Goal: Task Accomplishment & Management: Manage account settings

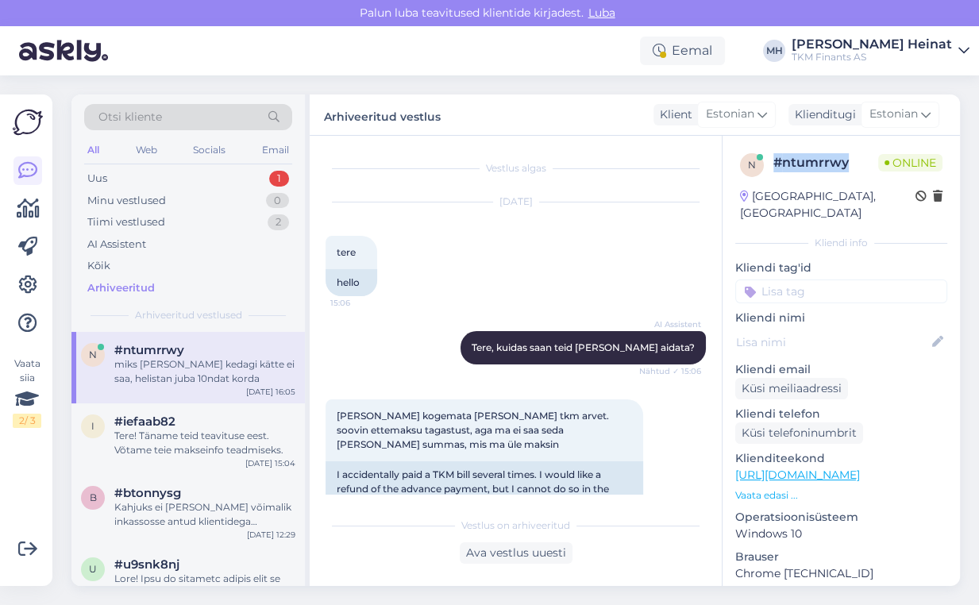
scroll to position [2444, 0]
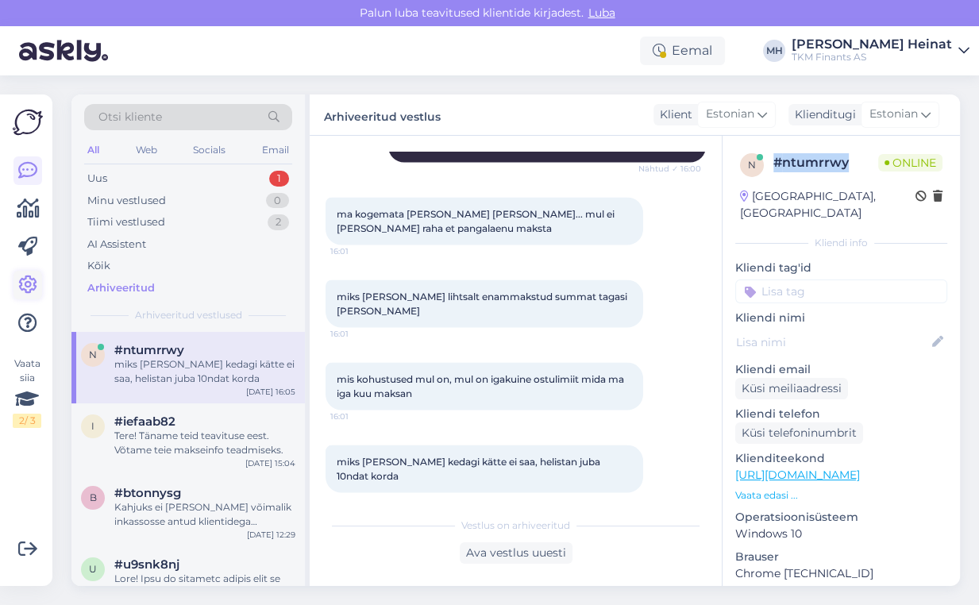
click at [25, 286] on icon at bounding box center [27, 284] width 19 height 19
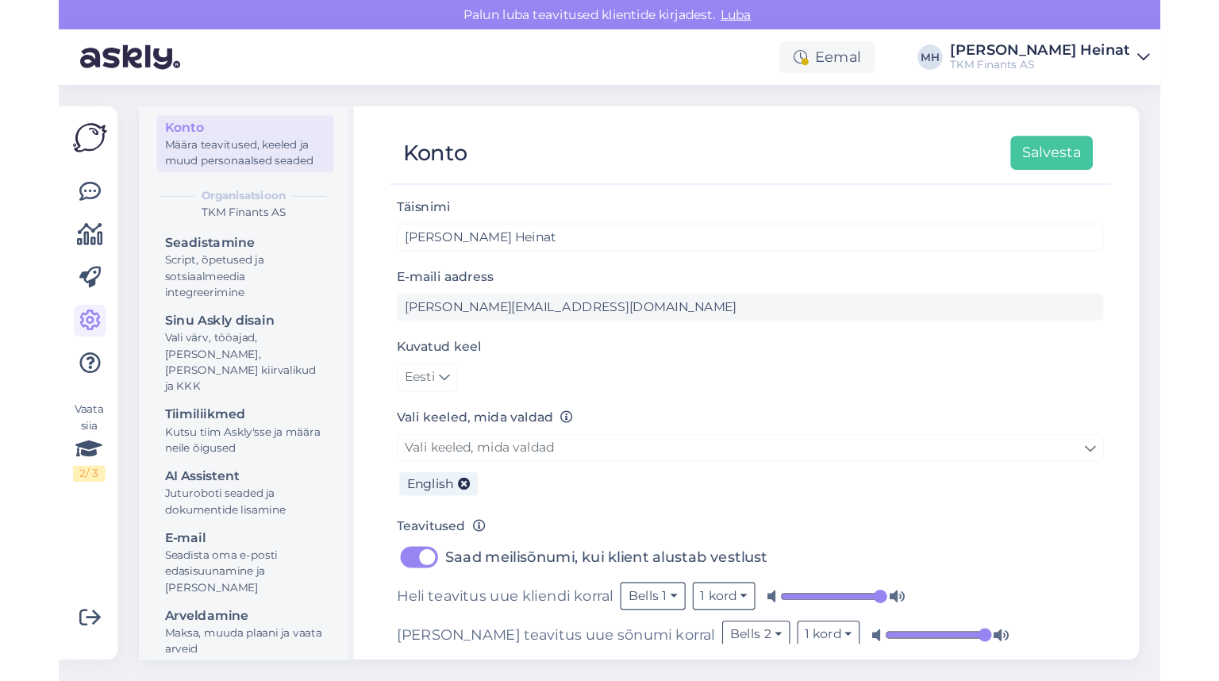
scroll to position [13, 0]
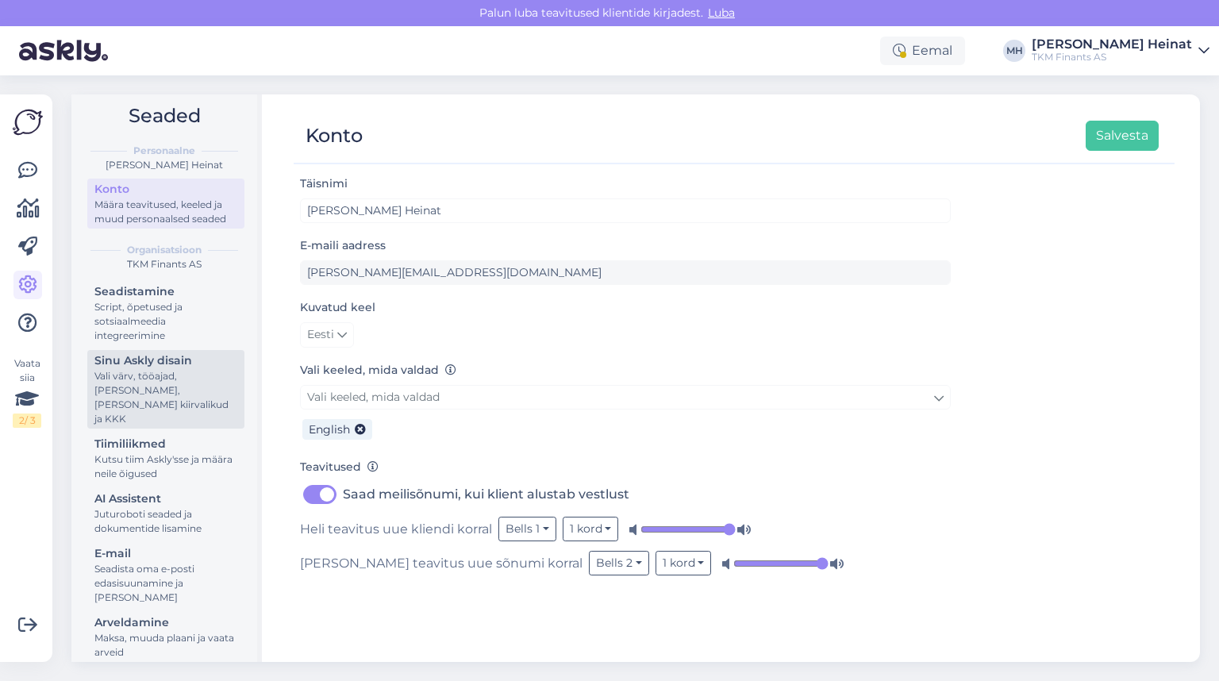
click at [127, 381] on div "Vali värv, tööajad, [PERSON_NAME], [PERSON_NAME] kiirvalikud ja KKK" at bounding box center [165, 397] width 143 height 57
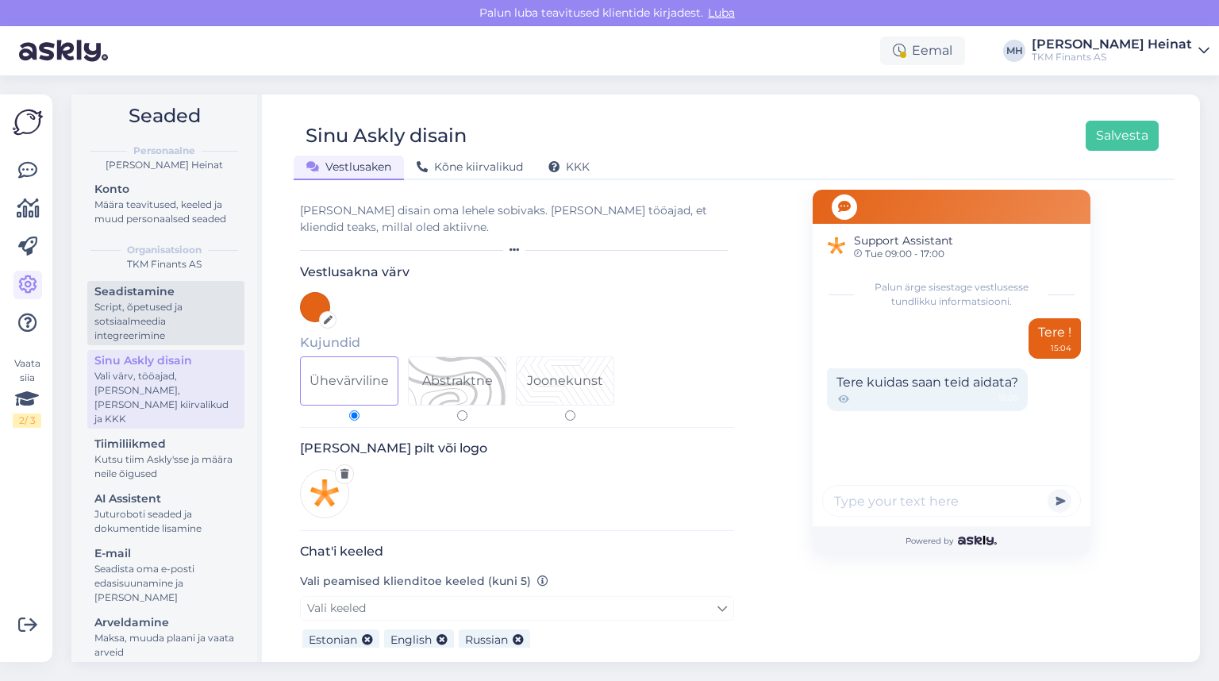
click at [129, 304] on div "Script, õpetused ja sotsiaalmeedia integreerimine" at bounding box center [165, 321] width 143 height 43
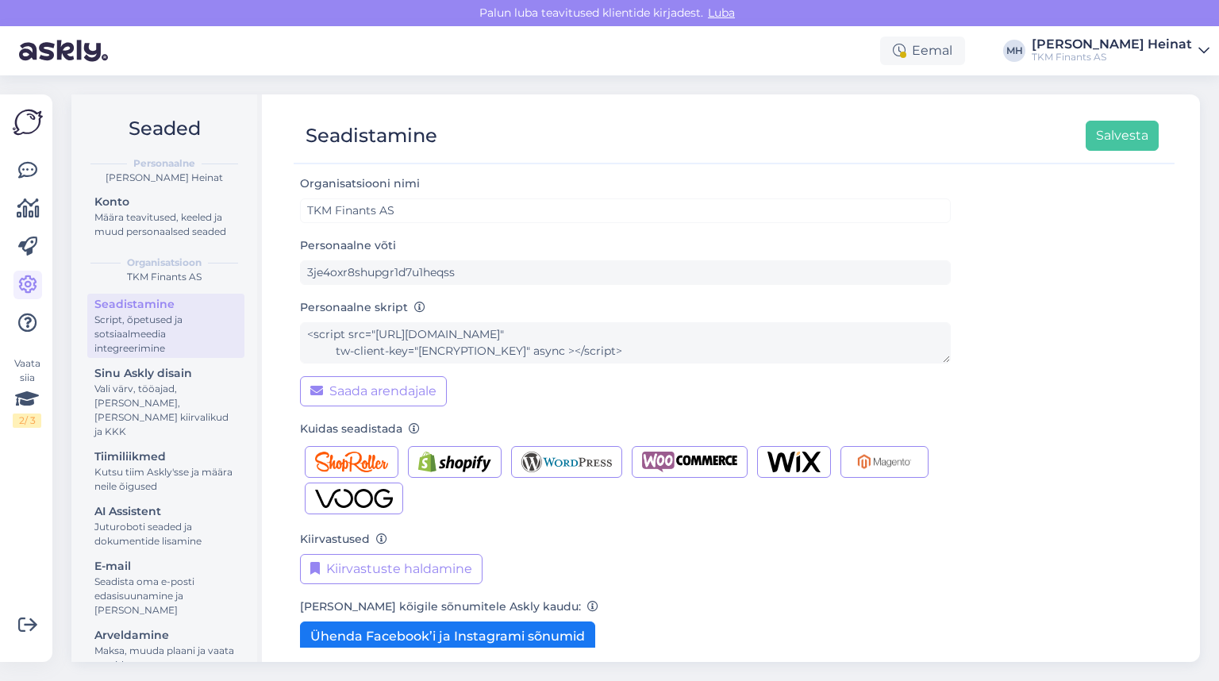
scroll to position [63, 0]
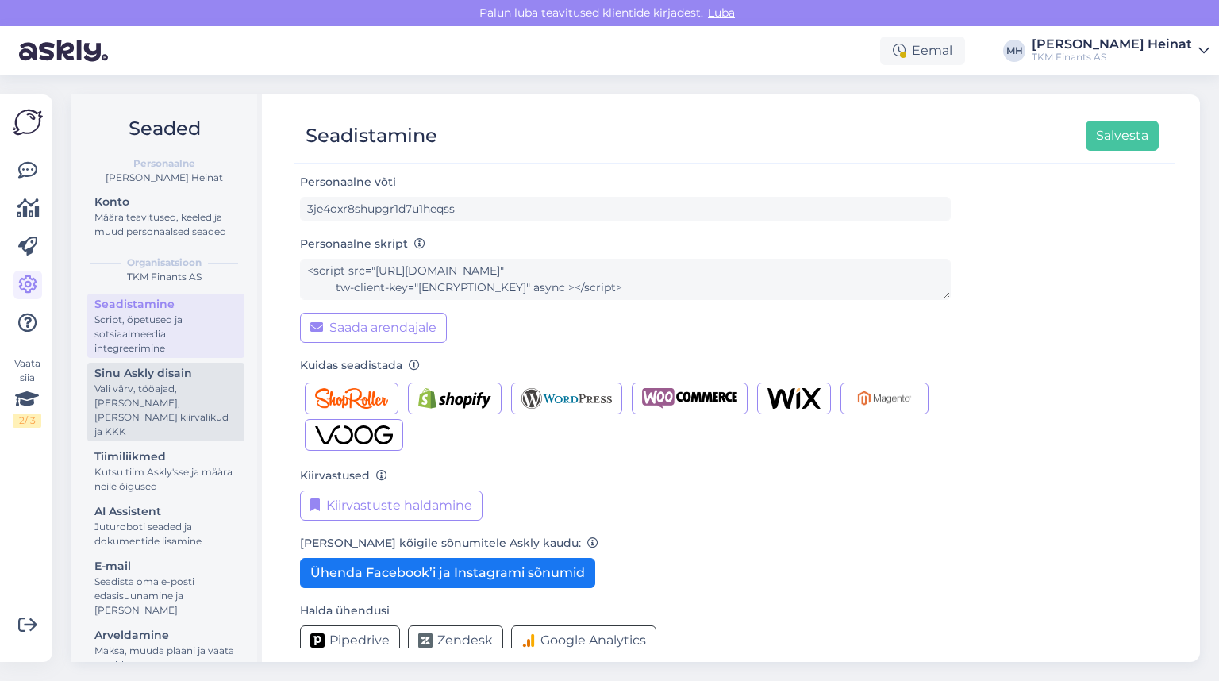
click at [147, 399] on div "Vali värv, tööajad, [PERSON_NAME], [PERSON_NAME] kiirvalikud ja KKK" at bounding box center [165, 410] width 143 height 57
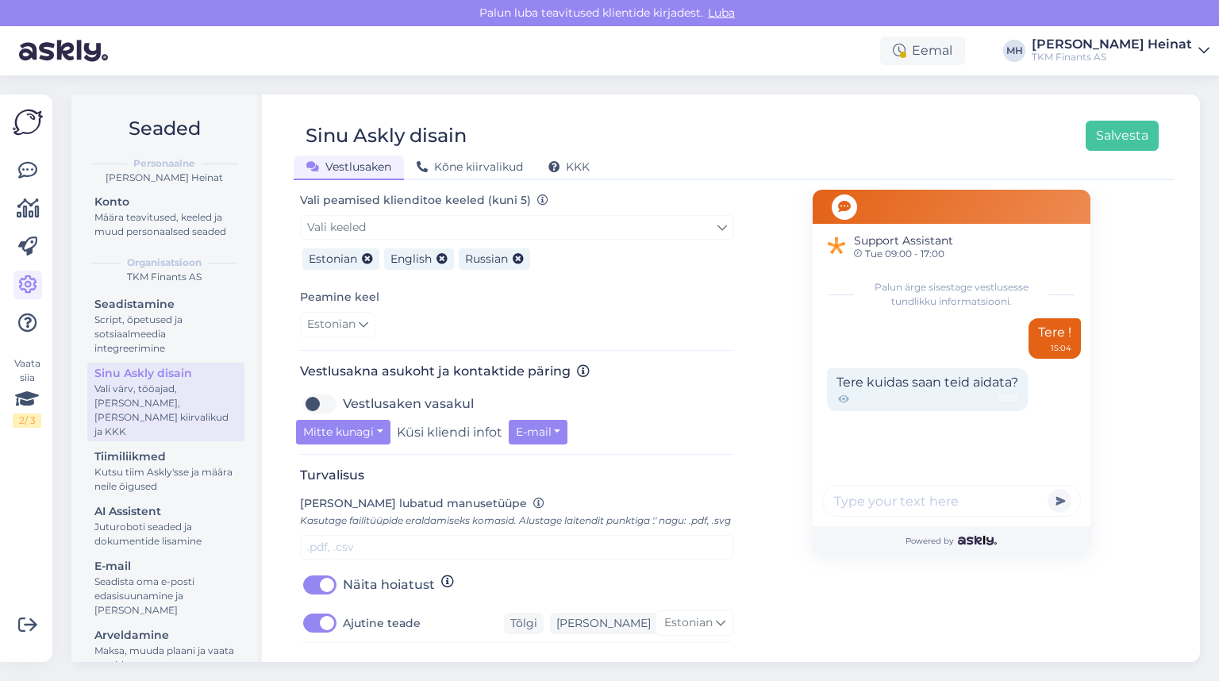
scroll to position [444, 0]
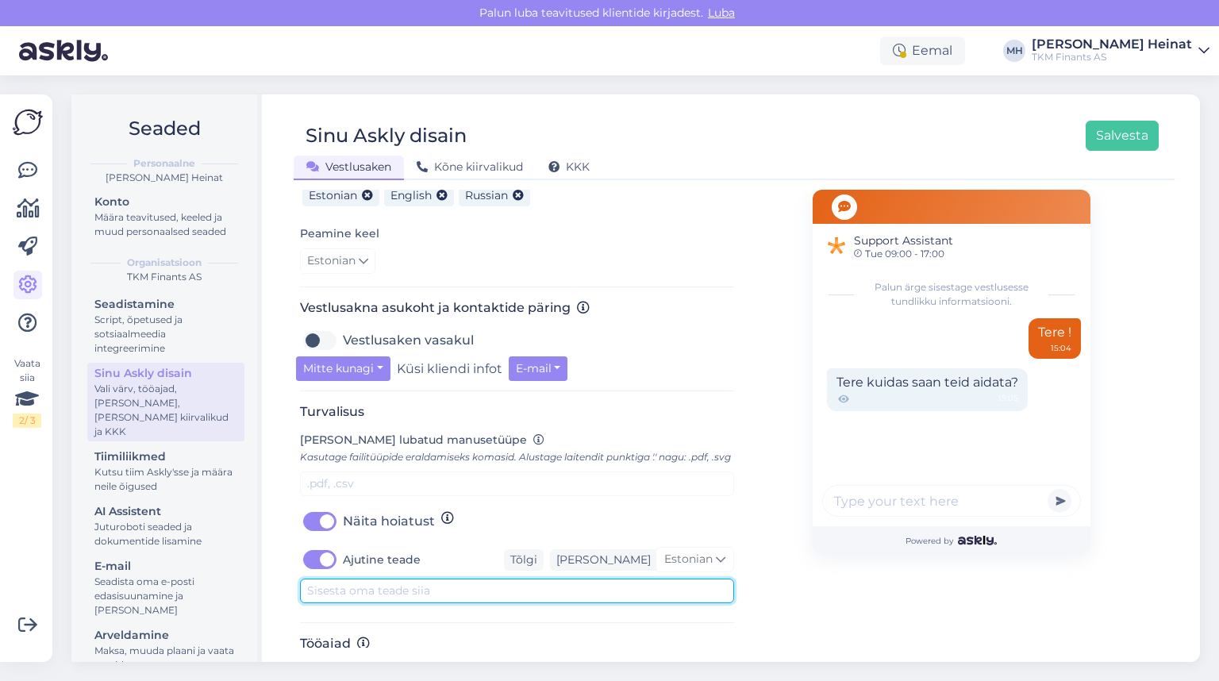
click at [397, 603] on textarea at bounding box center [517, 591] width 434 height 25
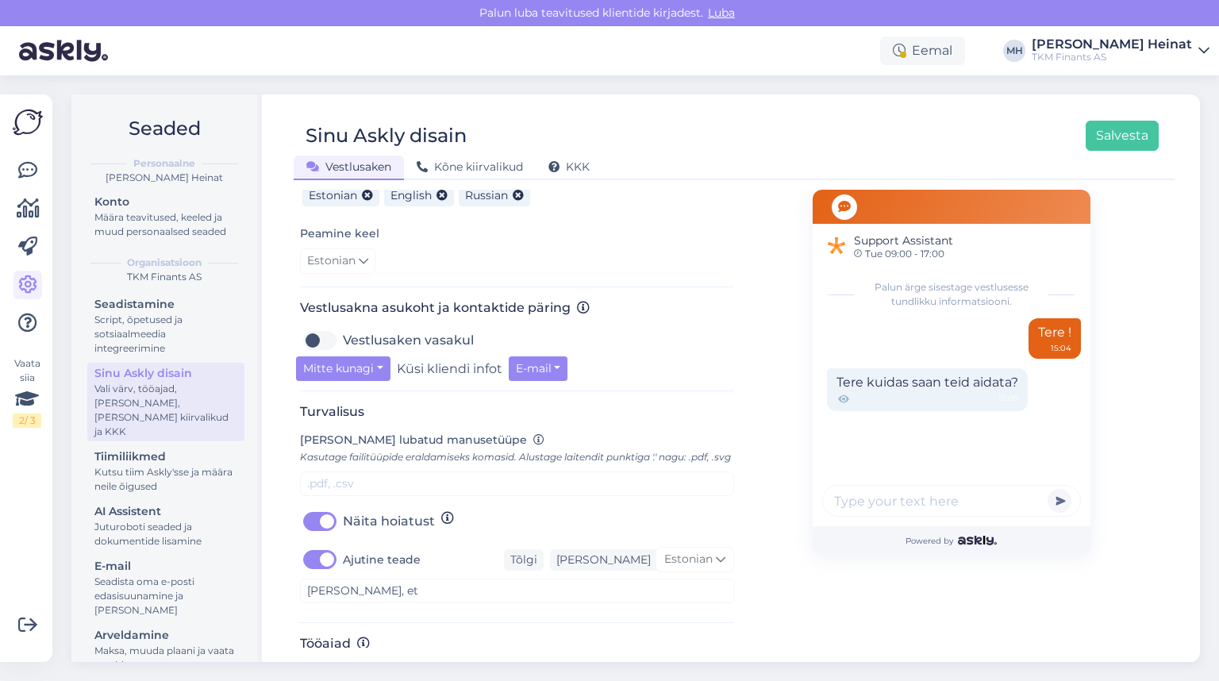
click at [440, 572] on div "Ajutine teade Tõlgi [PERSON_NAME] Estonian" at bounding box center [517, 559] width 434 height 25
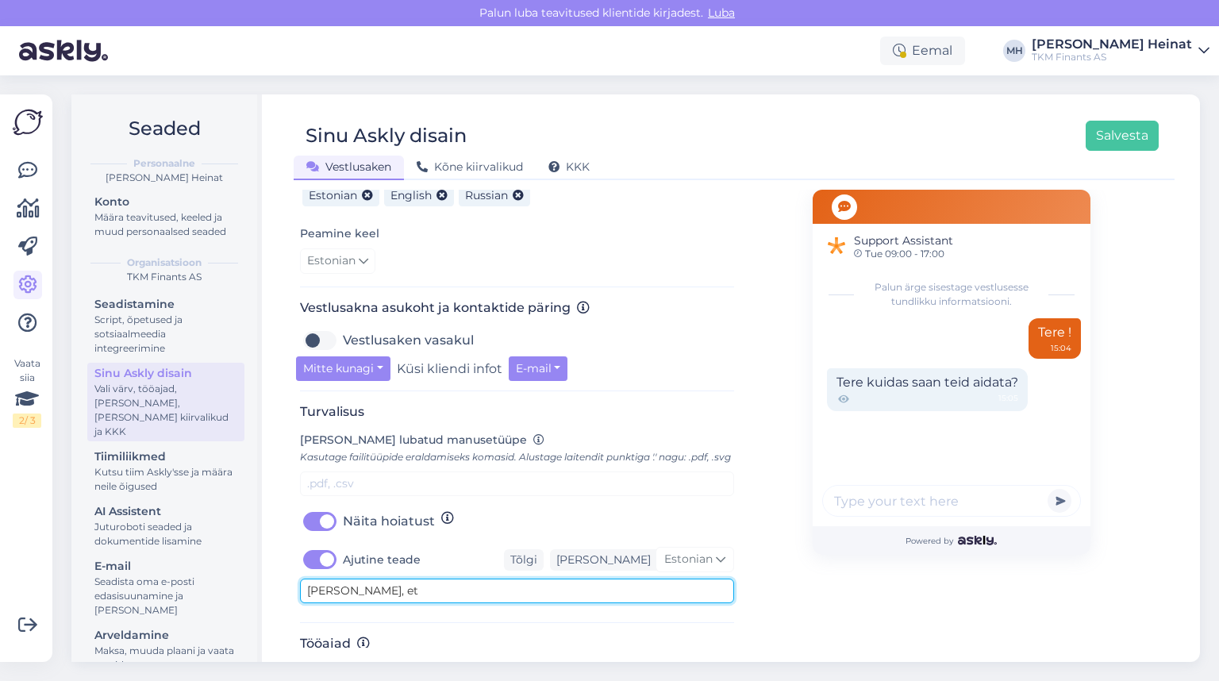
click at [444, 603] on textarea "[PERSON_NAME], et" at bounding box center [517, 591] width 434 height 25
paste textarea "[DATE] õhtul esineb katkestusi Creditinfo infosüsteemide töös, mis võib mõjutad…"
click at [409, 603] on textarea "[PERSON_NAME], et [DATE] õhtul esineb katkestusi Creditinfo infosüsteemide töös…" at bounding box center [517, 591] width 434 height 25
click at [473, 603] on textarea "[PERSON_NAME], et [DATE] õhtul esineb katkestusi Creditinfo infosüsteemide töös…" at bounding box center [517, 591] width 434 height 25
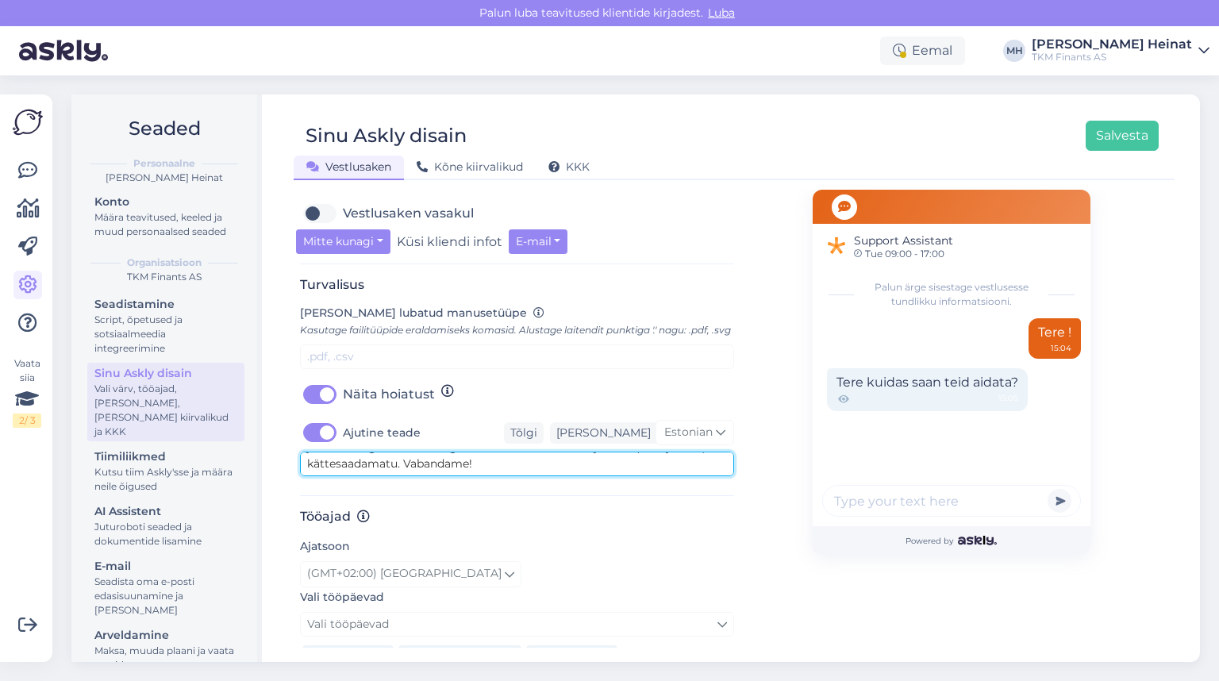
scroll to position [635, 0]
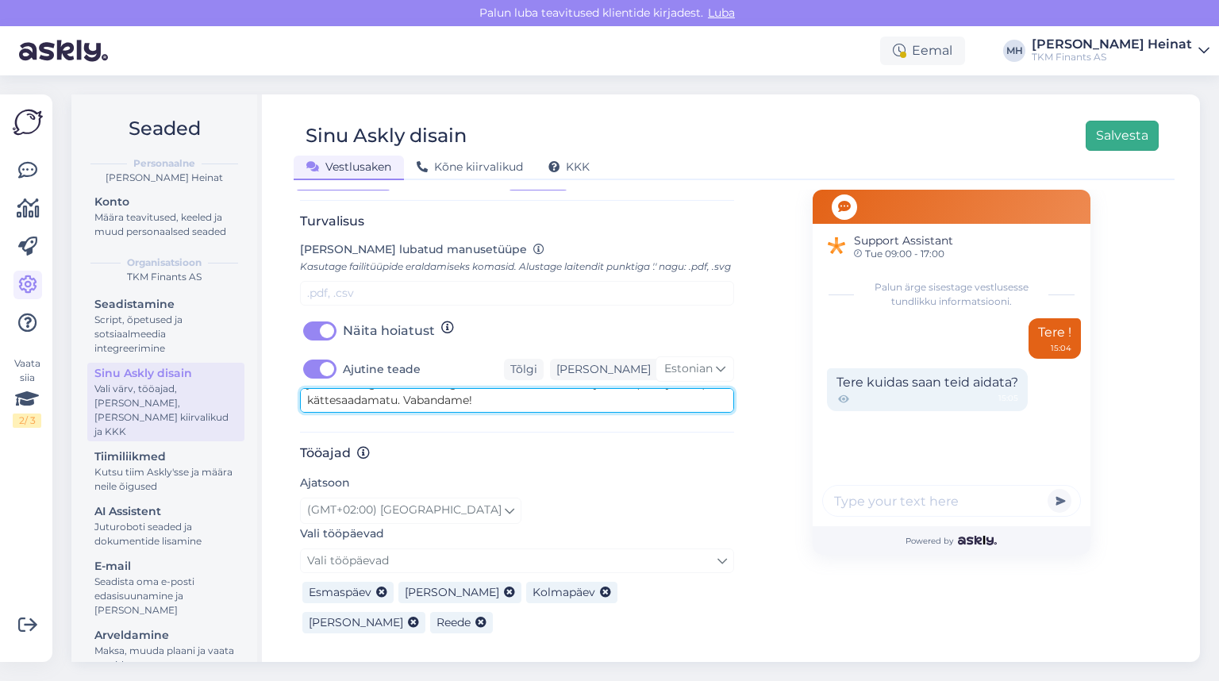
type textarea "[PERSON_NAME], et [DATE] õhtul esineb katkestusi Creditinfo infosüsteemide töös…"
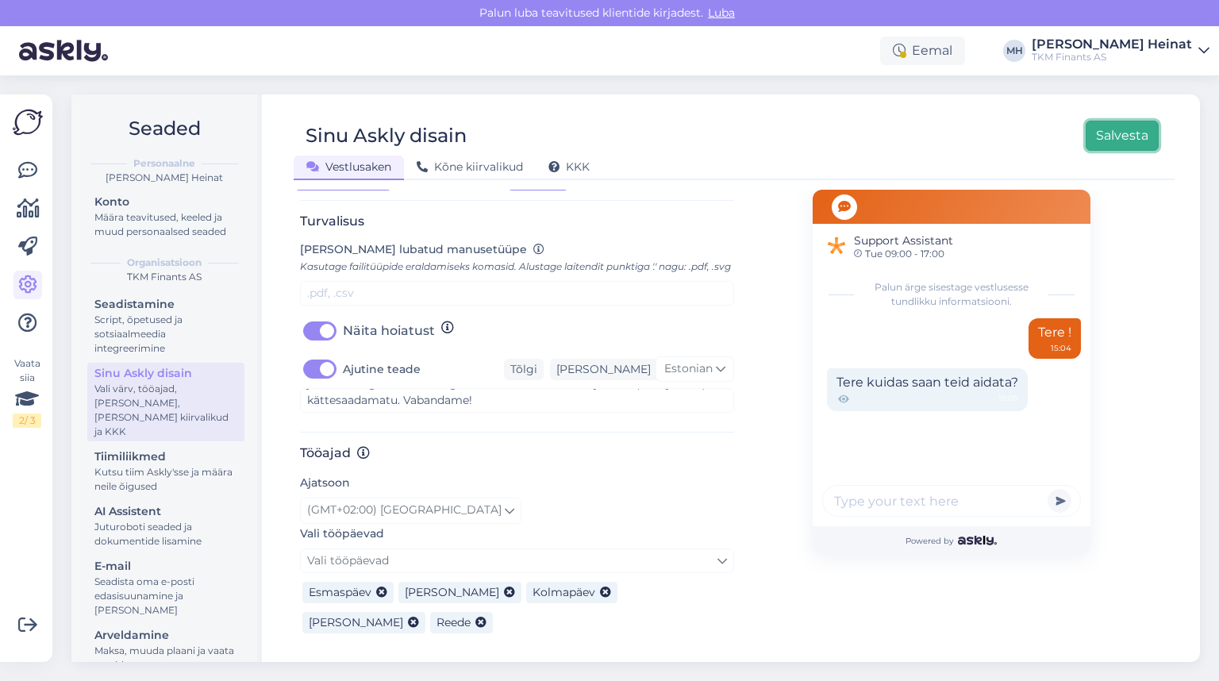
click at [978, 133] on button "Salvesta" at bounding box center [1122, 136] width 73 height 30
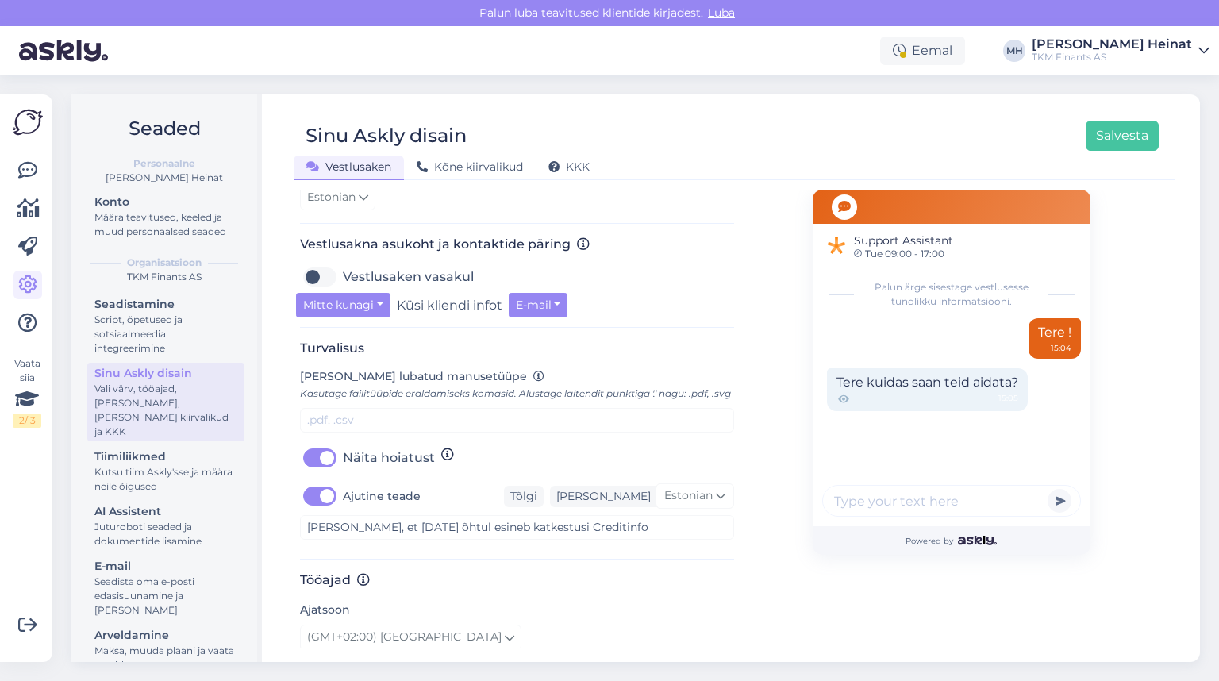
scroll to position [571, 0]
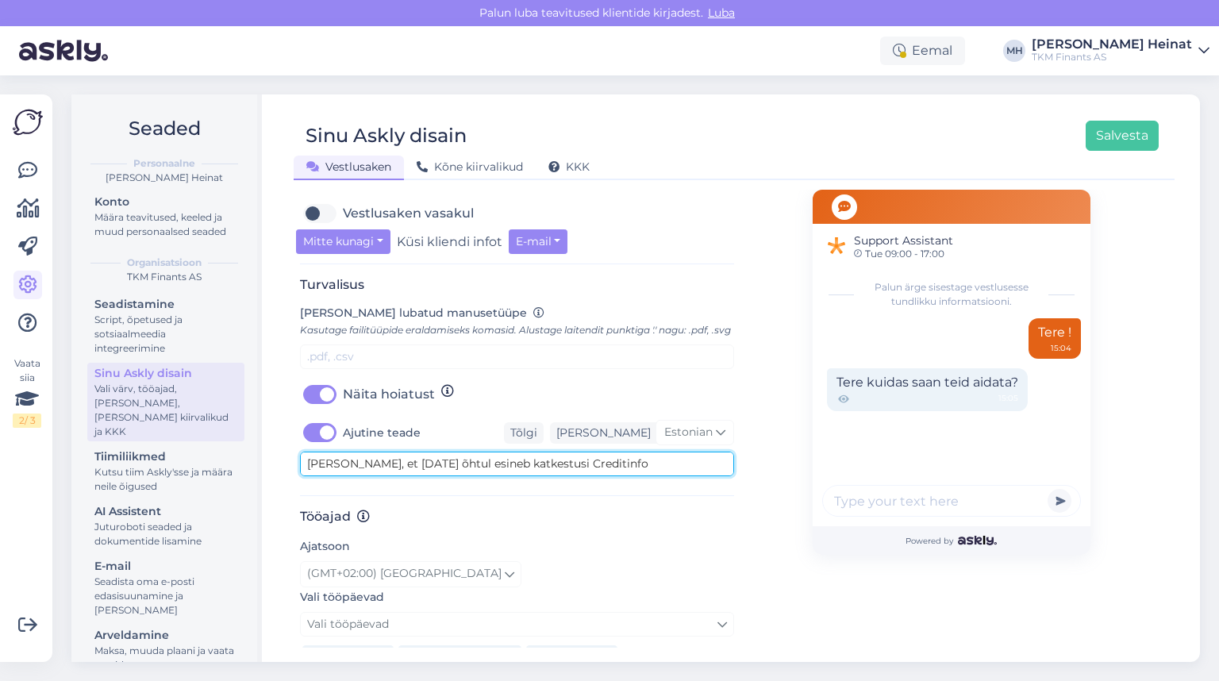
click at [666, 476] on textarea "[PERSON_NAME], et [DATE] õhtul esineb katkestusi Creditinfo infosüsteemide töös…" at bounding box center [517, 464] width 434 height 25
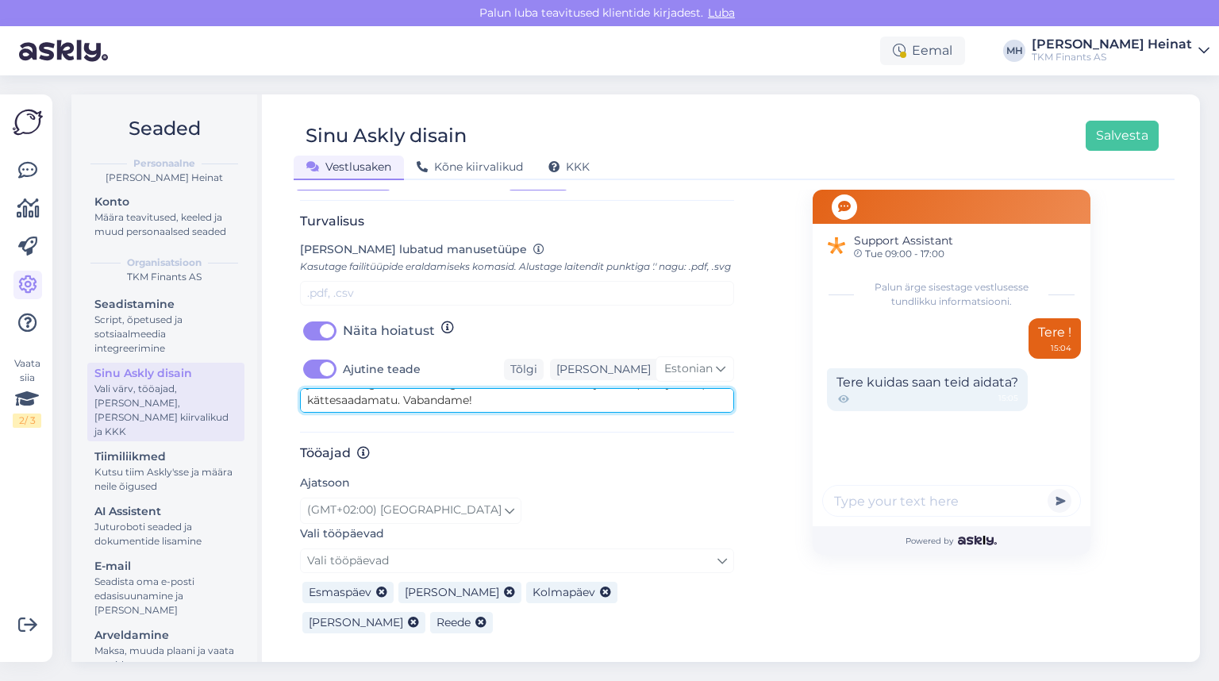
scroll to position [0, 0]
drag, startPoint x: 453, startPoint y: 418, endPoint x: 235, endPoint y: 377, distance: 222.1
click at [235, 377] on div "Seaded Personaalne [PERSON_NAME] Heinat Konto Määra teavitused, keeled ja muud …" at bounding box center [635, 377] width 1129 height 567
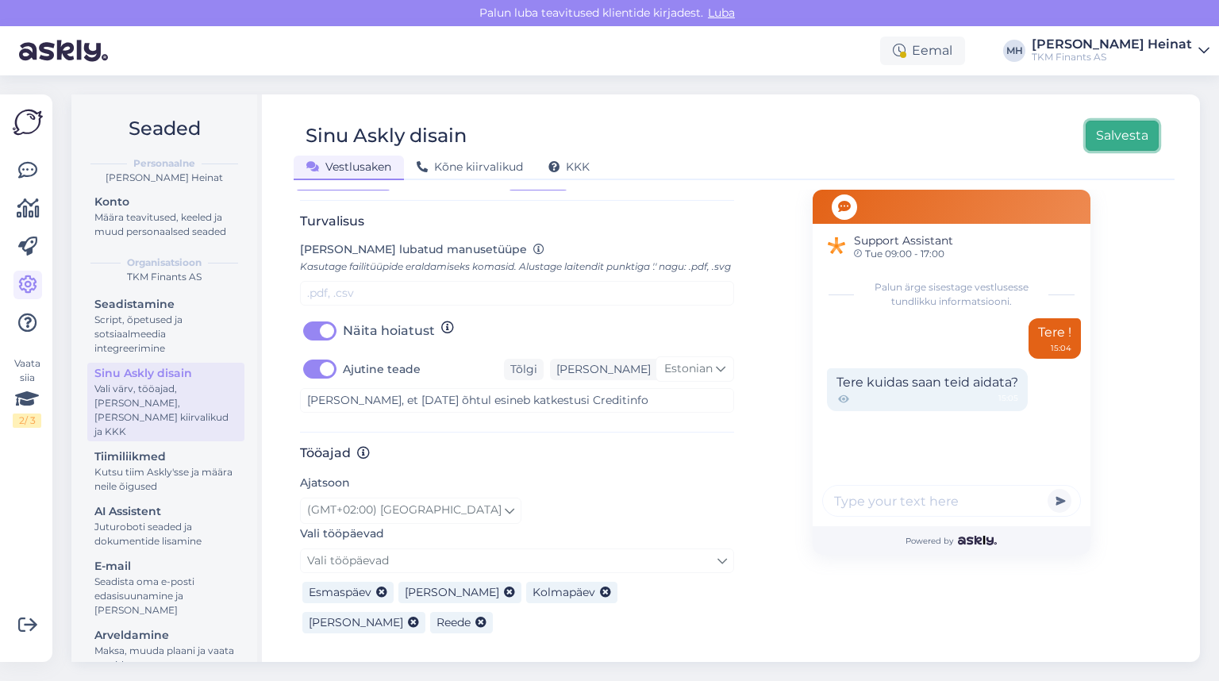
click at [978, 133] on button "Salvesta" at bounding box center [1122, 136] width 73 height 30
